Goal: Navigation & Orientation: Find specific page/section

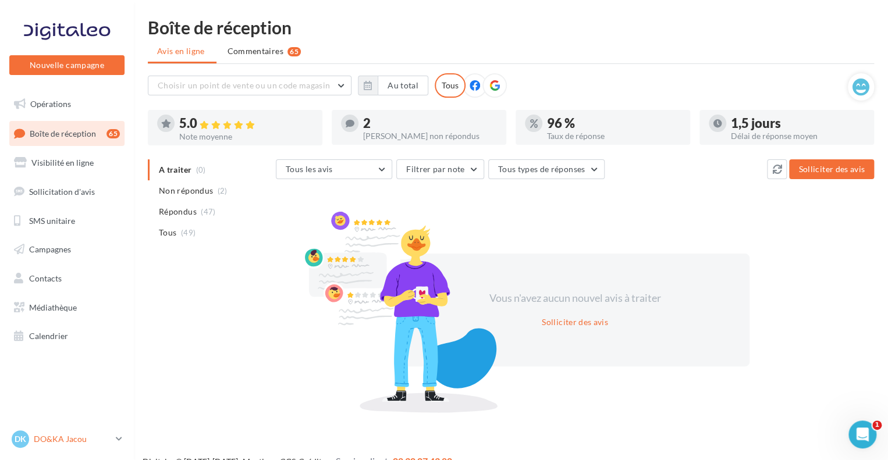
click at [101, 432] on div "DK DO&KA Jacou jacou@doetka.fr" at bounding box center [62, 439] width 100 height 17
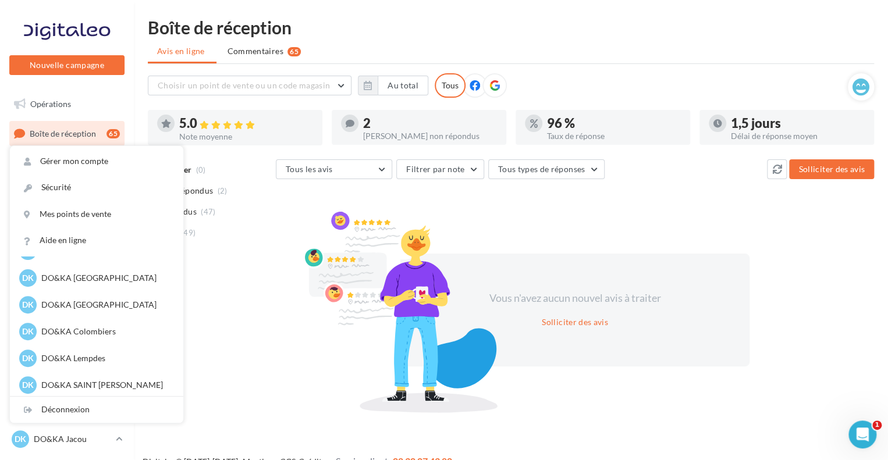
scroll to position [134, 0]
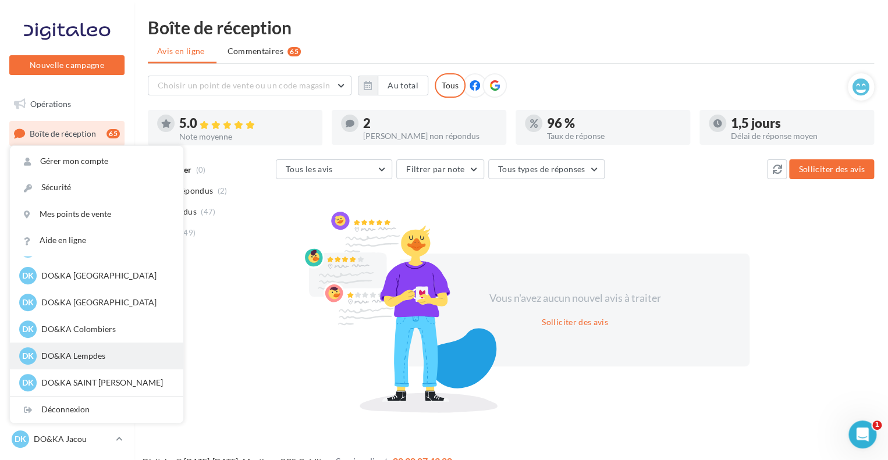
click at [141, 357] on p "DO&KA Lempdes" at bounding box center [105, 356] width 128 height 12
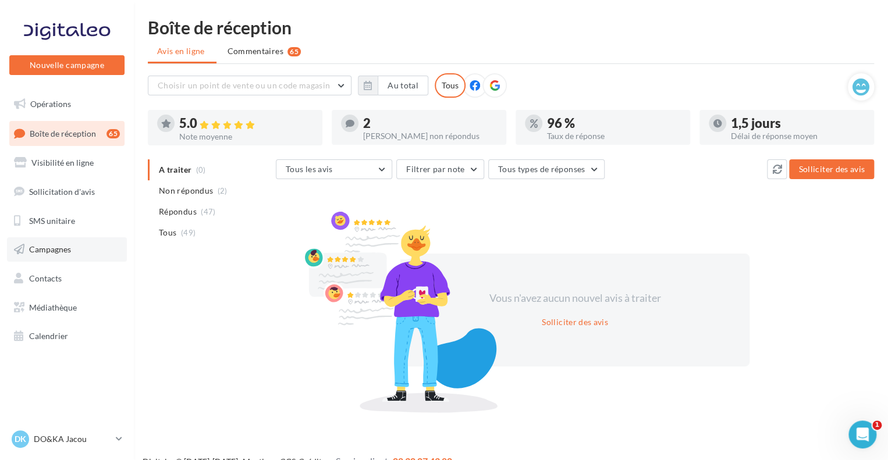
click at [89, 249] on link "Campagnes" at bounding box center [67, 249] width 120 height 24
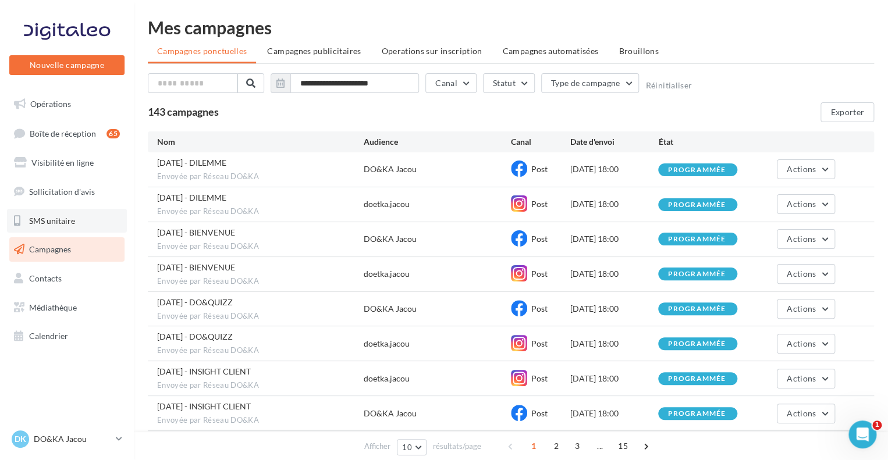
click at [75, 223] on link "SMS unitaire" at bounding box center [67, 221] width 120 height 24
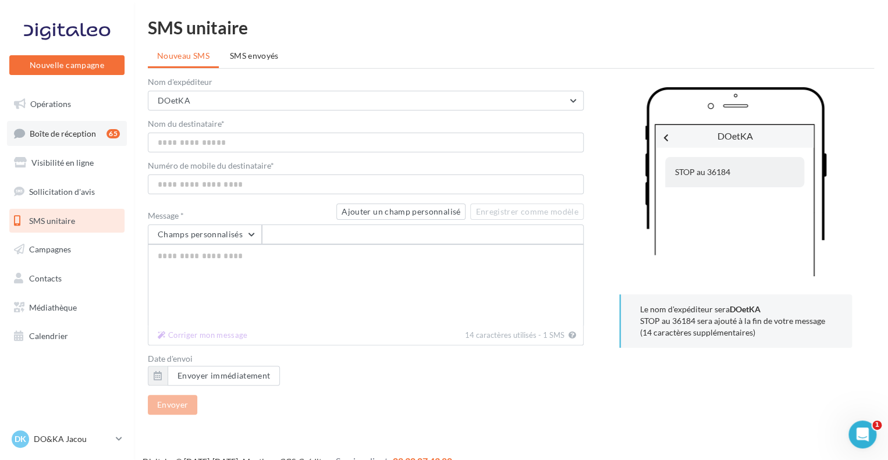
click at [66, 133] on span "Boîte de réception" at bounding box center [63, 133] width 66 height 10
